Goal: Find specific page/section: Find specific page/section

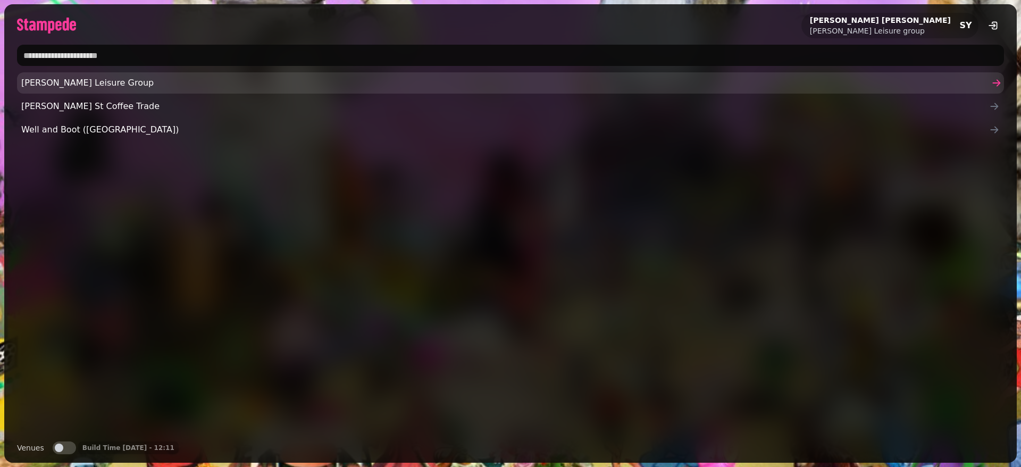
click at [65, 84] on span "[PERSON_NAME] Leisure Group" at bounding box center [505, 83] width 968 height 13
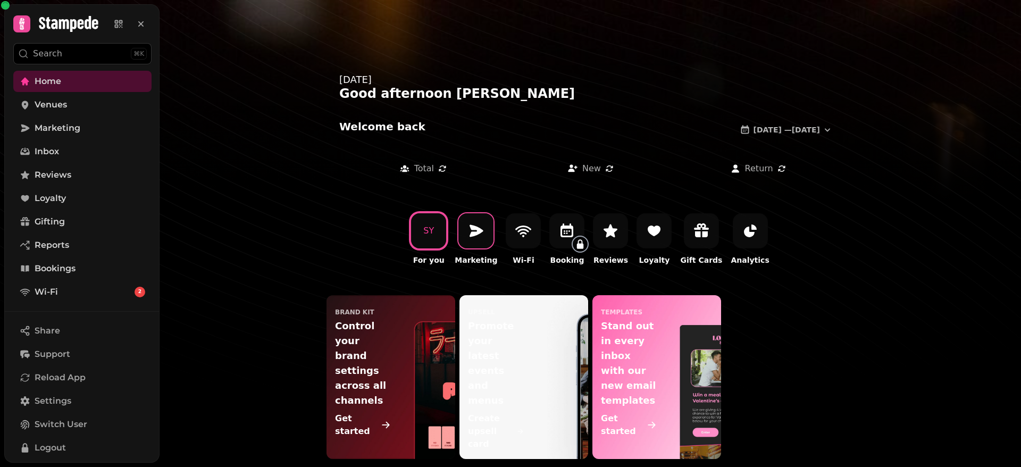
click at [483, 243] on div at bounding box center [475, 230] width 35 height 35
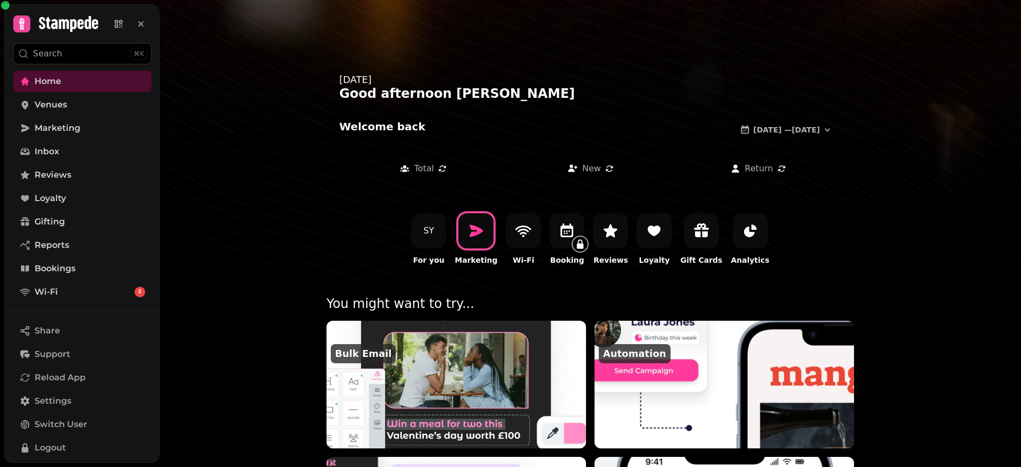
click at [487, 363] on img at bounding box center [457, 384] width 286 height 140
